Goal: Navigation & Orientation: Find specific page/section

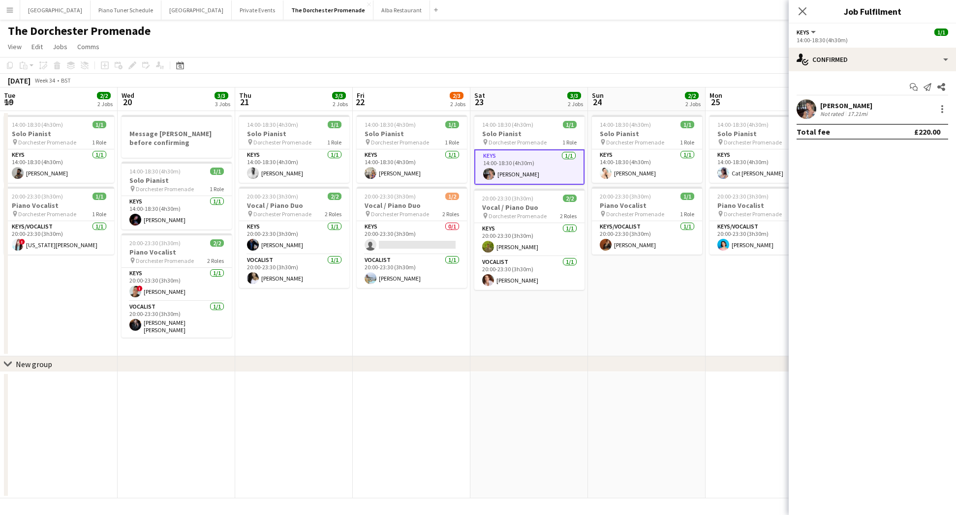
scroll to position [0, 199]
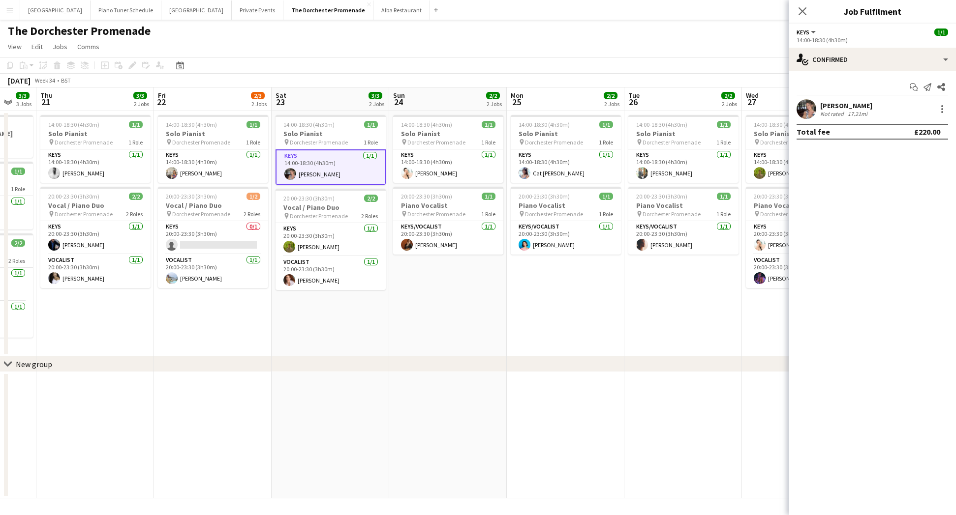
click at [4, 13] on button "Menu" at bounding box center [10, 10] width 20 height 20
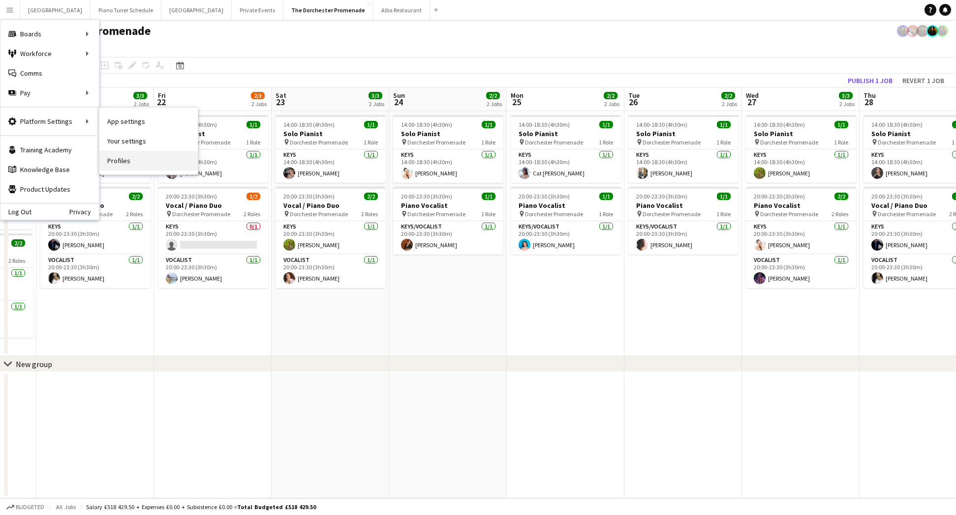
click at [146, 160] on link "Profiles" at bounding box center [148, 161] width 98 height 20
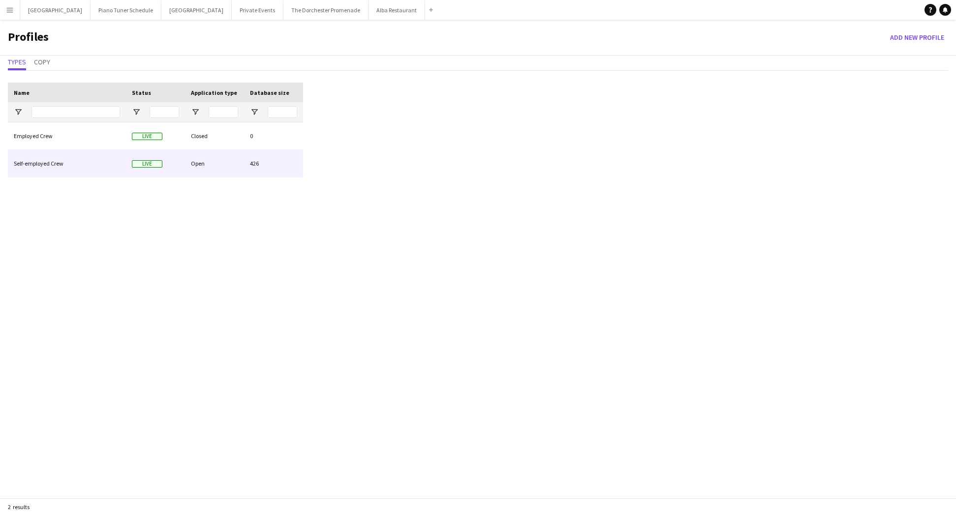
click at [95, 170] on div "Self-employed Crew" at bounding box center [67, 163] width 118 height 27
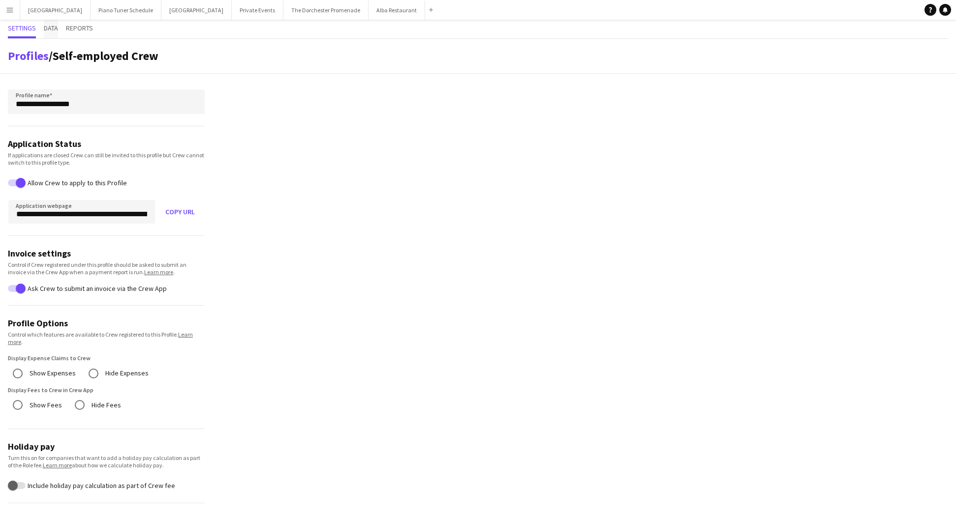
click at [44, 29] on span "Data" at bounding box center [51, 28] width 14 height 7
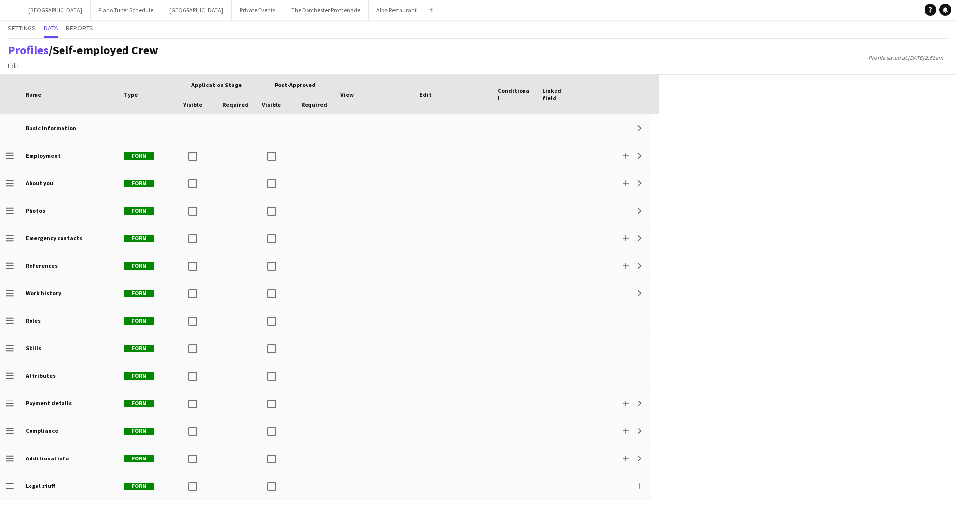
click at [725, 257] on div "Drag here to set row groups Drag here to set column labels Application stage Po…" at bounding box center [478, 295] width 956 height 441
click at [18, 66] on span "Edit" at bounding box center [13, 65] width 11 height 9
click at [14, 64] on span "Edit" at bounding box center [13, 65] width 11 height 9
click at [782, 183] on div "Drag here to set row groups Drag here to set column labels Application stage Po…" at bounding box center [478, 295] width 956 height 441
click at [12, 64] on span "Edit" at bounding box center [13, 65] width 11 height 9
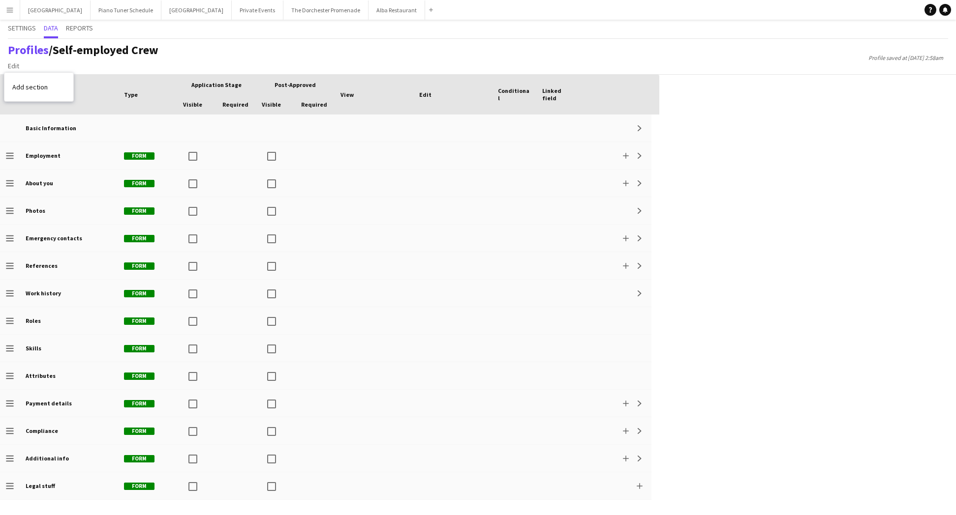
click at [747, 95] on div "Drag here to set row groups Drag here to set column labels Application stage Po…" at bounding box center [478, 295] width 956 height 441
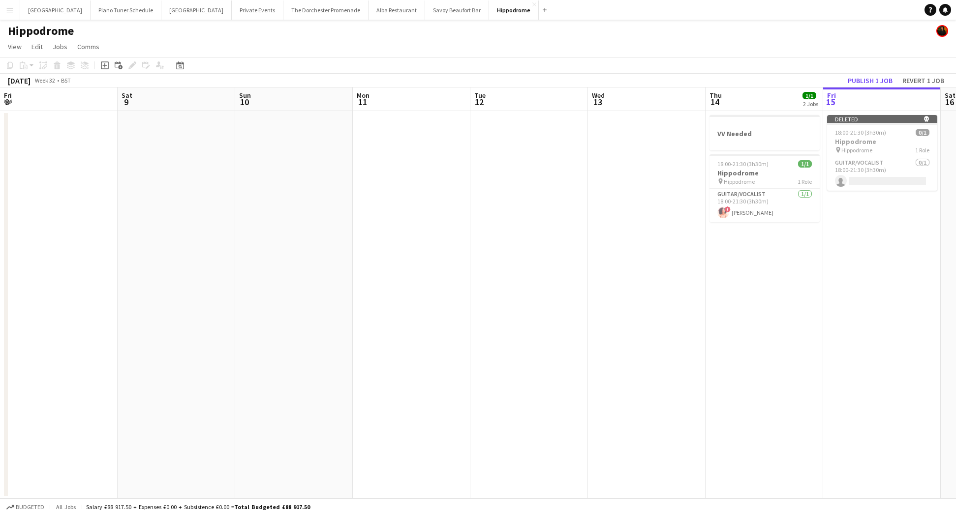
scroll to position [0, 338]
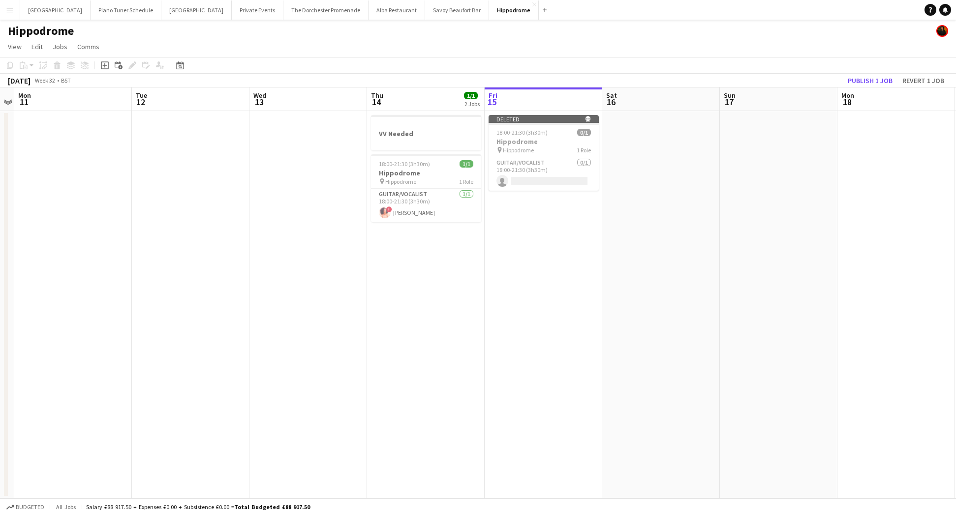
click at [11, 7] on app-icon "Menu" at bounding box center [10, 10] width 8 height 8
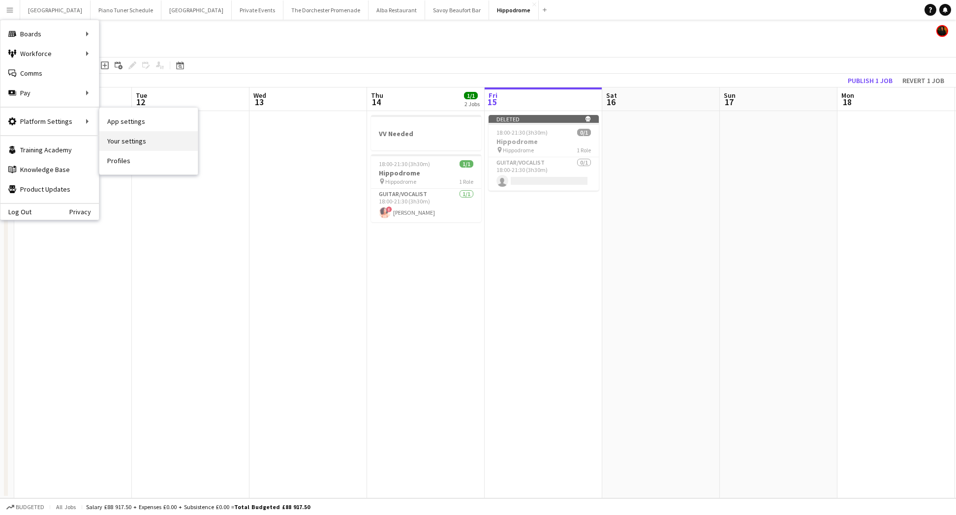
click at [143, 147] on link "Your settings" at bounding box center [148, 141] width 98 height 20
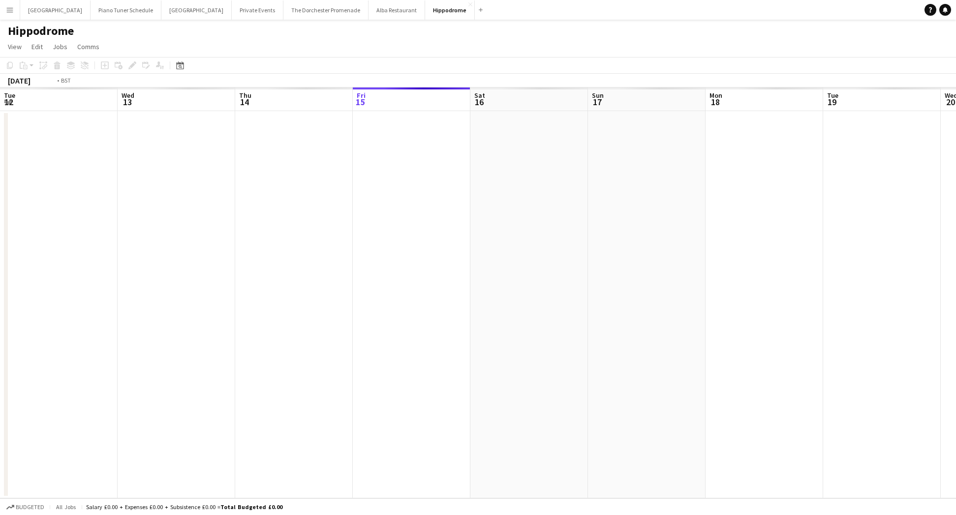
scroll to position [0, 338]
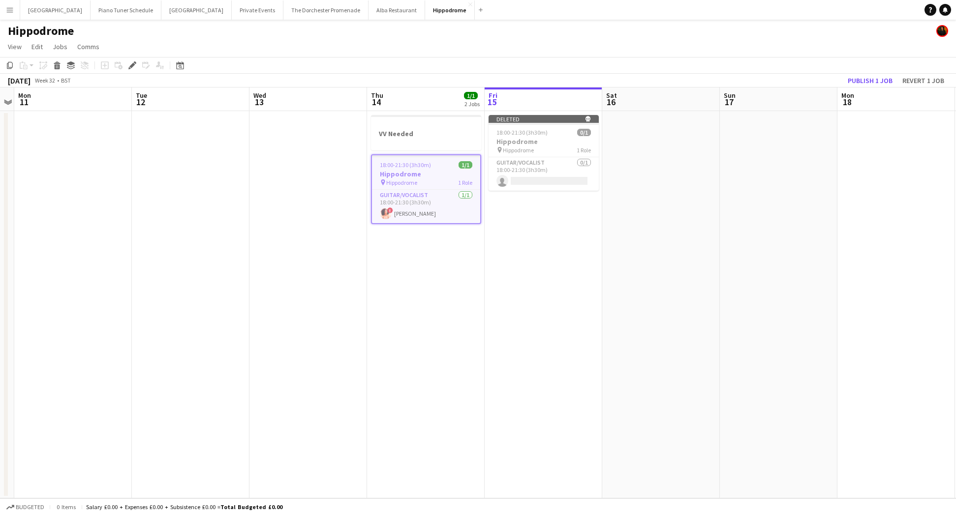
click at [10, 12] on app-icon "Menu" at bounding box center [10, 10] width 8 height 8
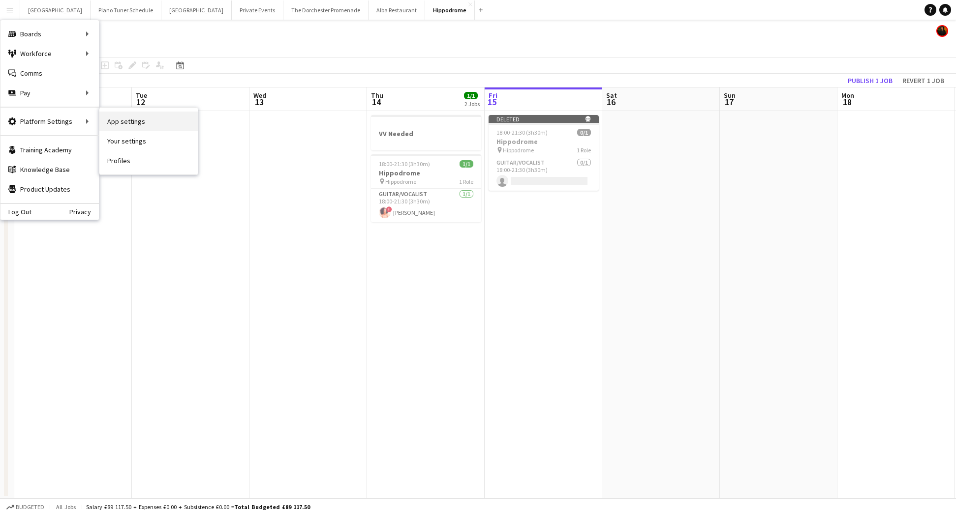
click at [107, 118] on link "App settings" at bounding box center [148, 122] width 98 height 20
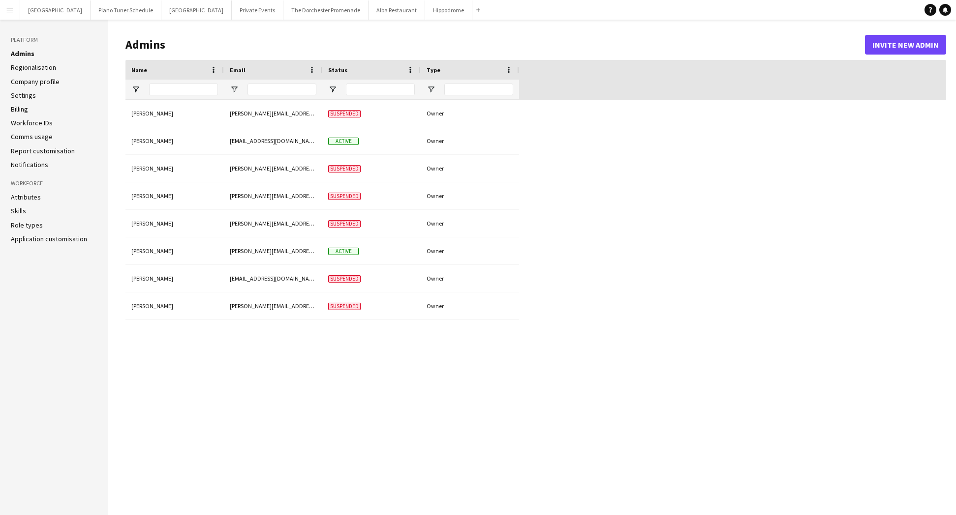
type input "**********"
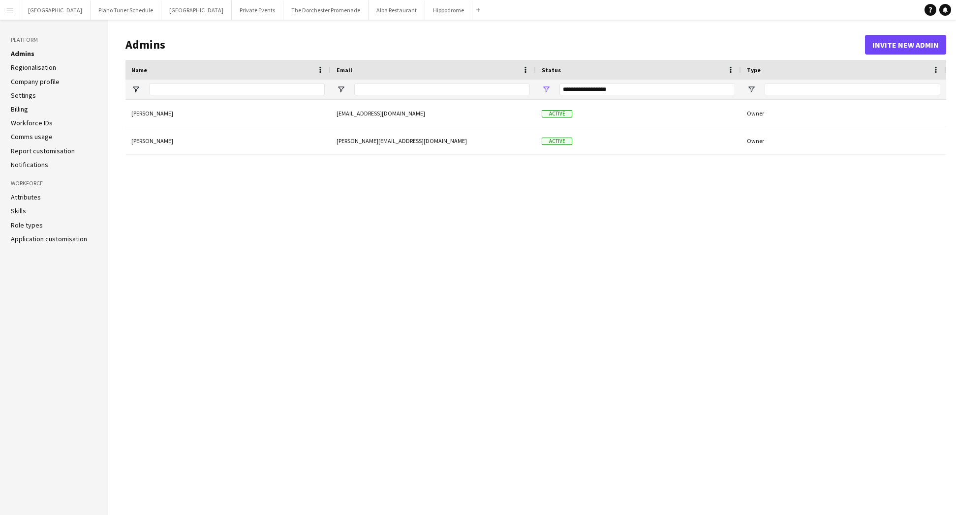
click at [34, 198] on link "Attributes" at bounding box center [26, 197] width 30 height 9
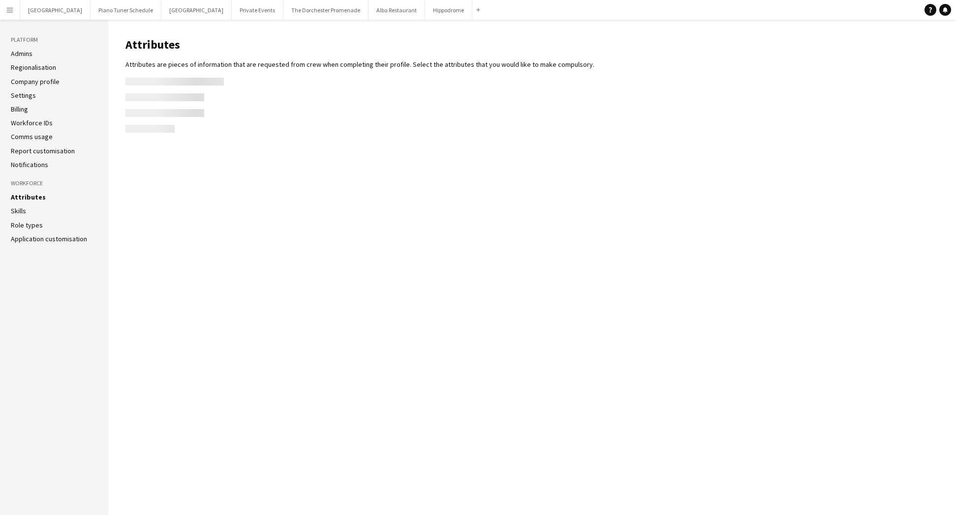
click at [34, 198] on link "Attributes" at bounding box center [28, 197] width 35 height 9
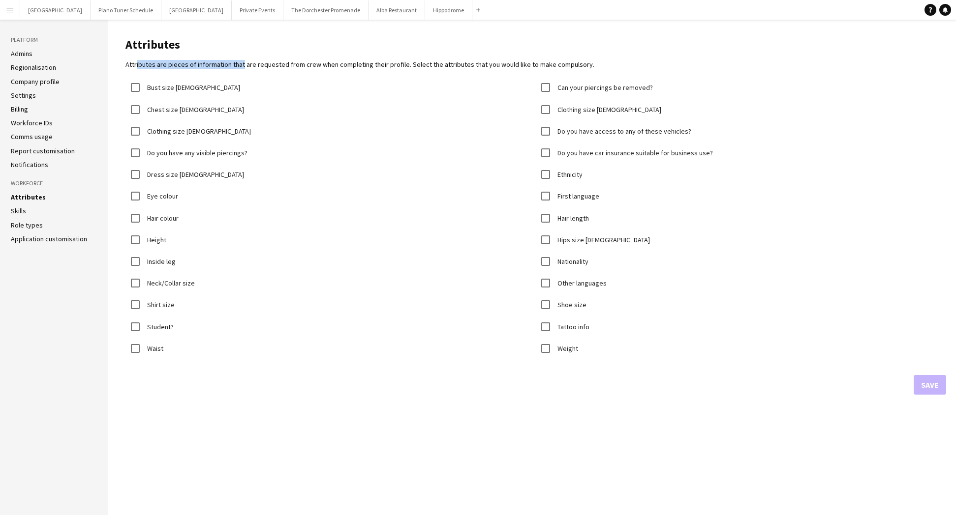
drag, startPoint x: 148, startPoint y: 63, endPoint x: 237, endPoint y: 65, distance: 89.1
click at [237, 65] on p "Attributes are pieces of information that are requested from crew when completi…" at bounding box center [535, 64] width 820 height 9
click at [401, 52] on header "Attributes" at bounding box center [535, 45] width 820 height 30
click at [22, 213] on link "Skills" at bounding box center [18, 211] width 15 height 9
